Goal: Participate in discussion: Engage in conversation with other users on a specific topic

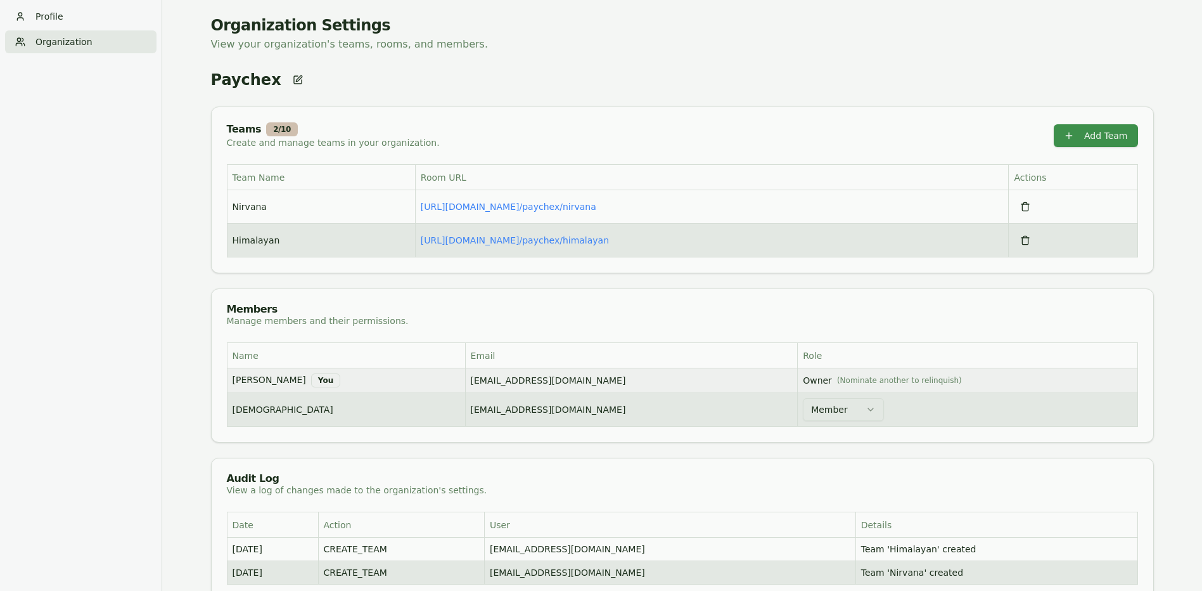
scroll to position [88, 0]
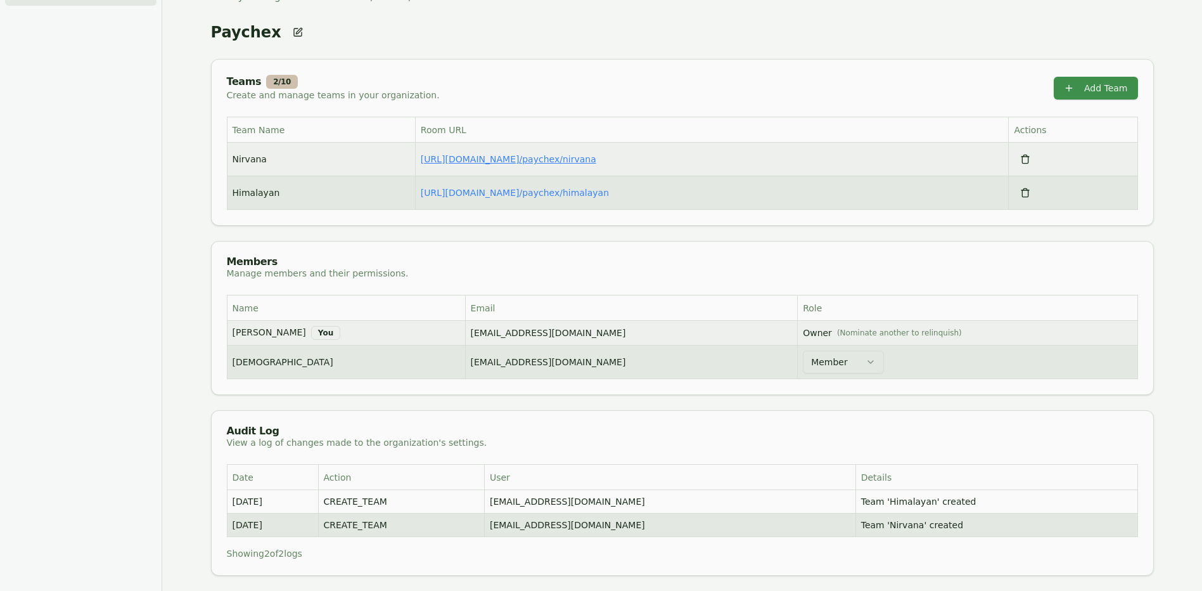
click at [540, 155] on link "[URL][DOMAIN_NAME] / paychex/nirvana" at bounding box center [509, 159] width 176 height 10
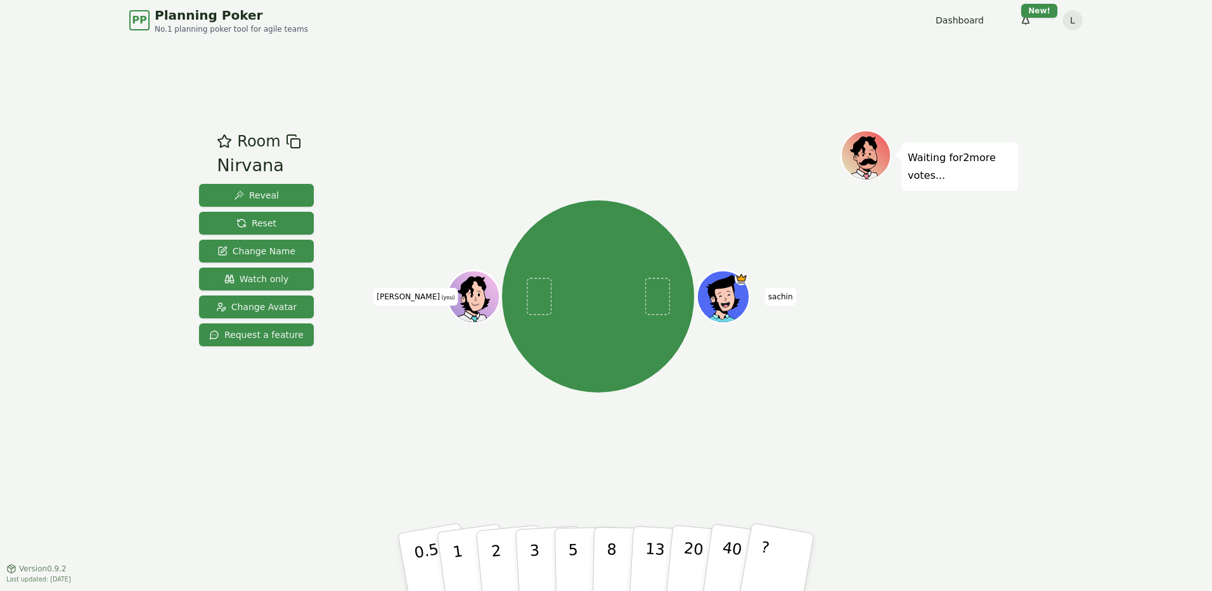
click at [1007, 418] on div "Waiting for 2 more votes..." at bounding box center [928, 304] width 177 height 349
click at [276, 279] on span "Watch only" at bounding box center [256, 278] width 65 height 13
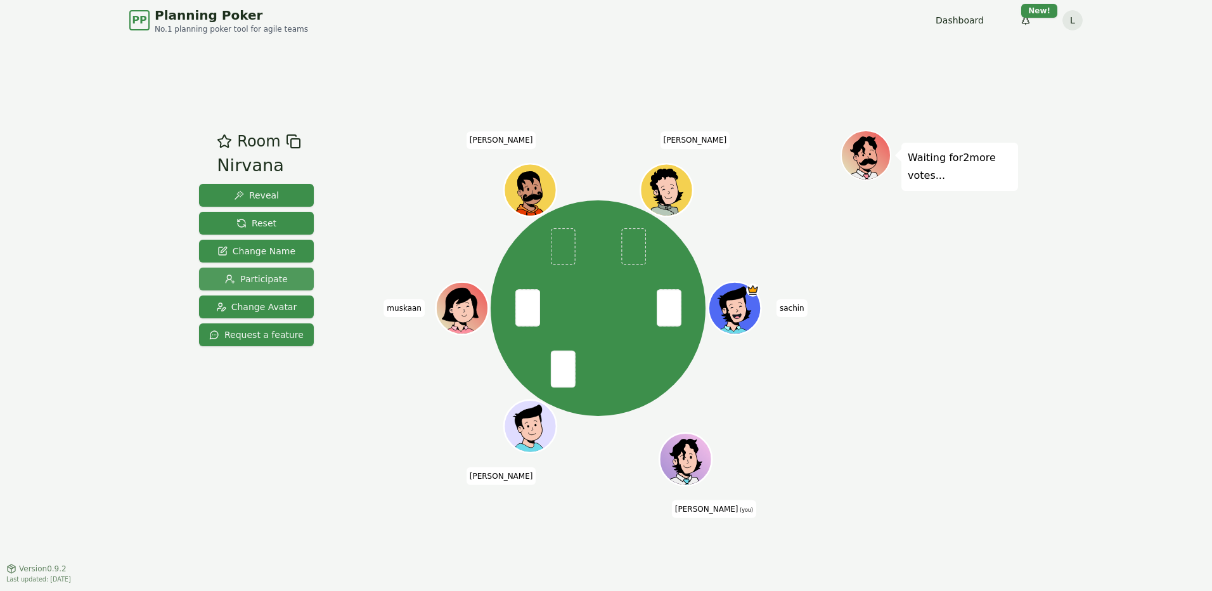
click at [279, 280] on span "Participate" at bounding box center [256, 278] width 63 height 13
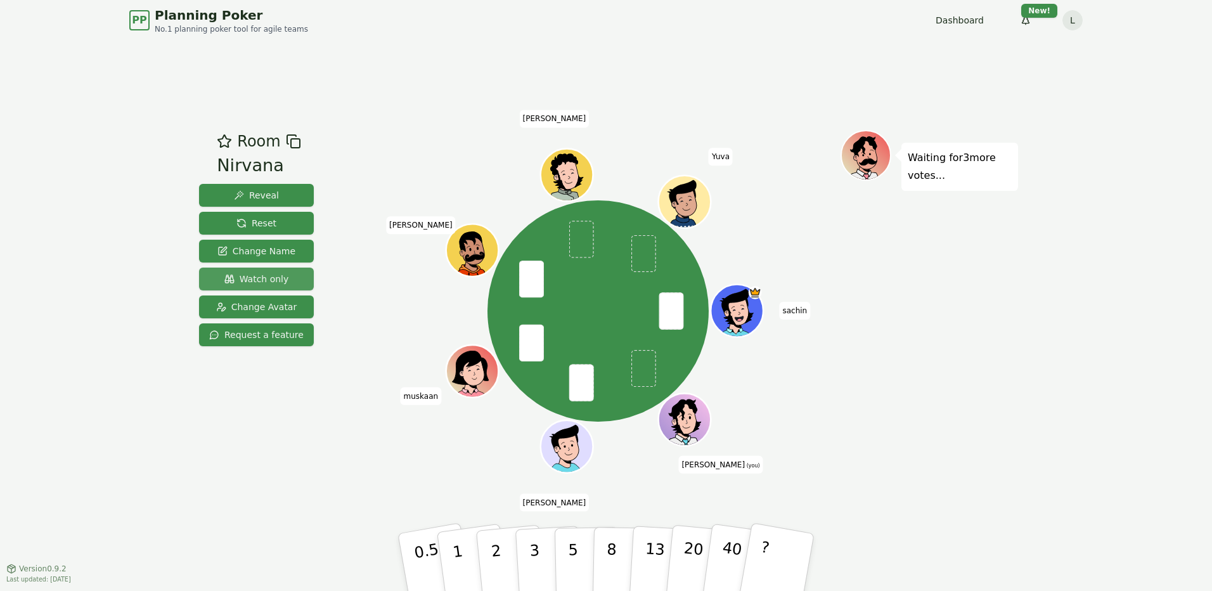
click at [292, 276] on button "Watch only" at bounding box center [256, 278] width 115 height 23
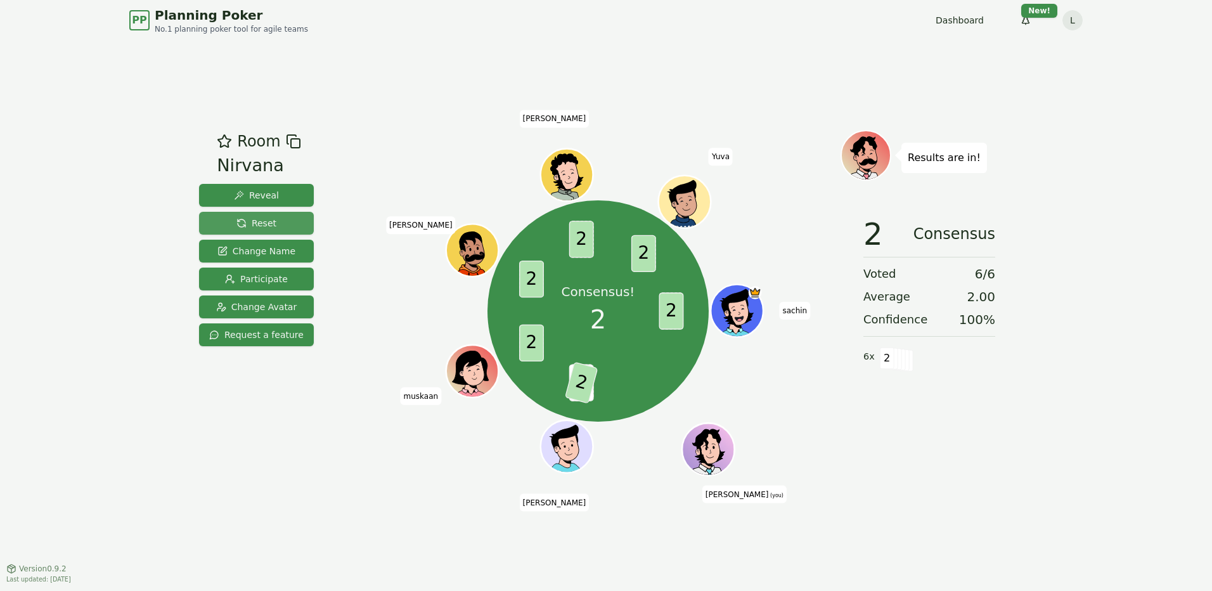
click at [273, 215] on button "Reset" at bounding box center [256, 223] width 115 height 23
click at [262, 222] on span "Reset" at bounding box center [256, 223] width 40 height 13
drag, startPoint x: 284, startPoint y: 224, endPoint x: 307, endPoint y: 149, distance: 78.4
click at [283, 224] on button "Reset" at bounding box center [256, 223] width 115 height 23
click at [260, 225] on span "Reset" at bounding box center [256, 223] width 40 height 13
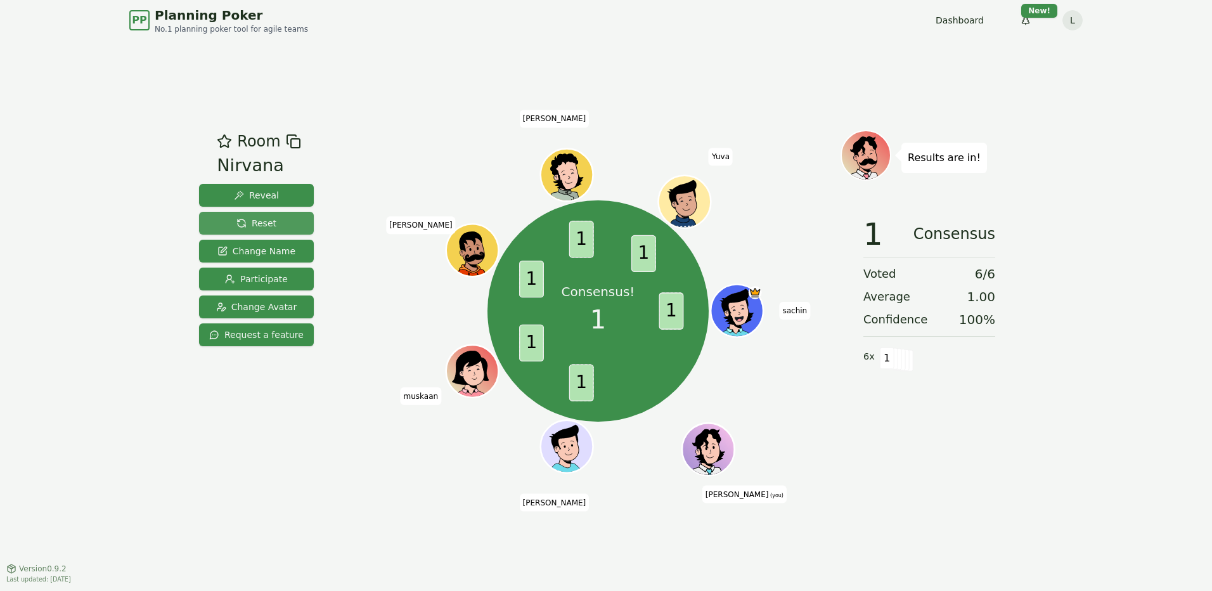
click at [263, 225] on span "Reset" at bounding box center [256, 223] width 40 height 13
click at [263, 222] on span "Reset" at bounding box center [256, 223] width 40 height 13
drag, startPoint x: 257, startPoint y: 231, endPoint x: 257, endPoint y: 217, distance: 13.3
click at [257, 231] on button "Reset" at bounding box center [256, 223] width 115 height 23
click at [260, 221] on span "Reset" at bounding box center [256, 223] width 40 height 13
